Goal: Information Seeking & Learning: Learn about a topic

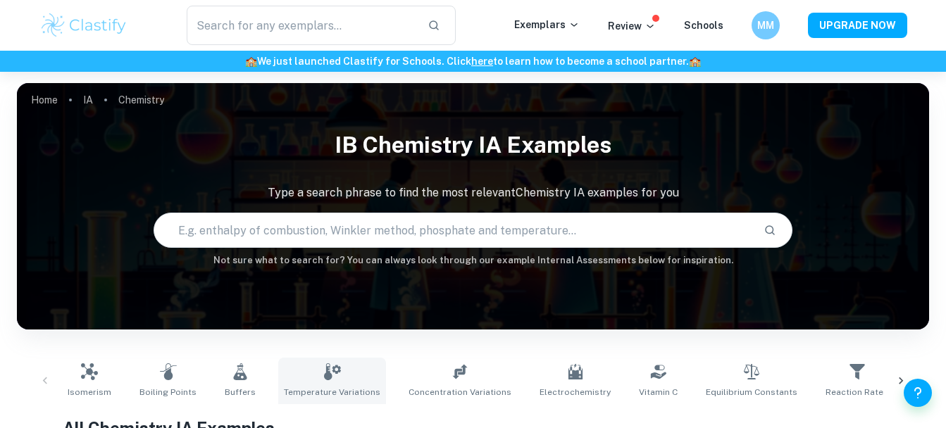
click at [333, 358] on link "Temperature Variations" at bounding box center [332, 381] width 108 height 46
type input "Temperature Variations"
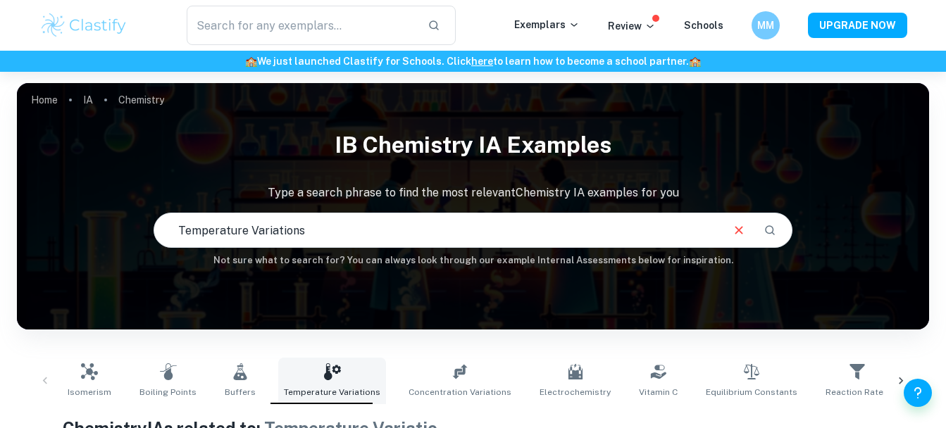
checkbox input "true"
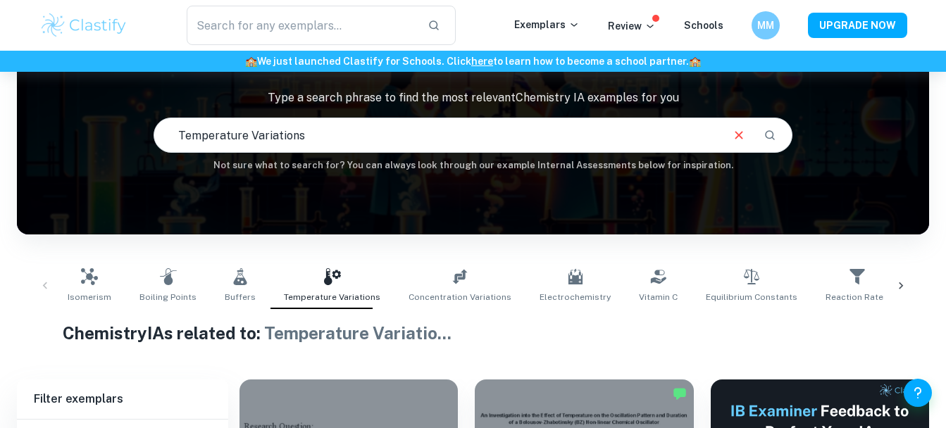
scroll to position [94, 0]
